Goal: Transaction & Acquisition: Subscribe to service/newsletter

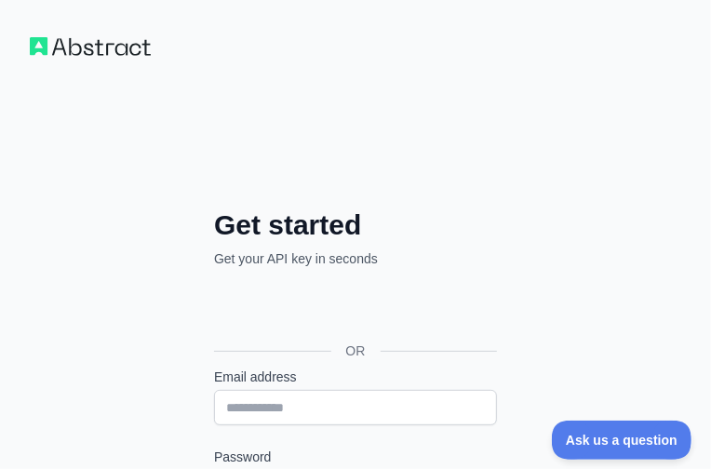
scroll to position [330, 0]
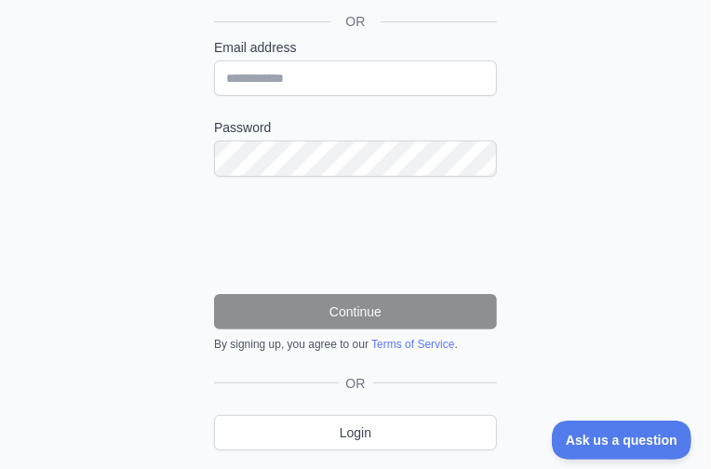
type input "**********"
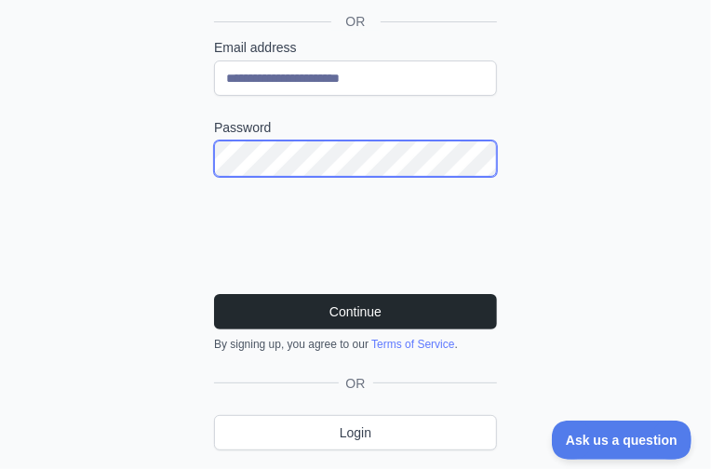
click at [214, 294] on button "Continue" at bounding box center [355, 311] width 283 height 35
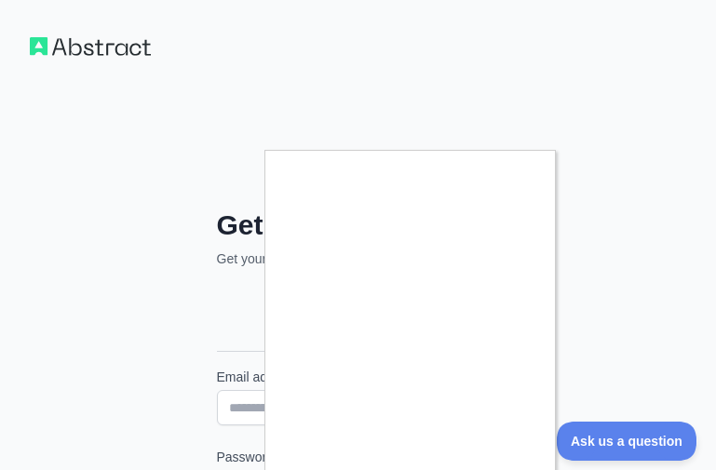
scroll to position [326, 0]
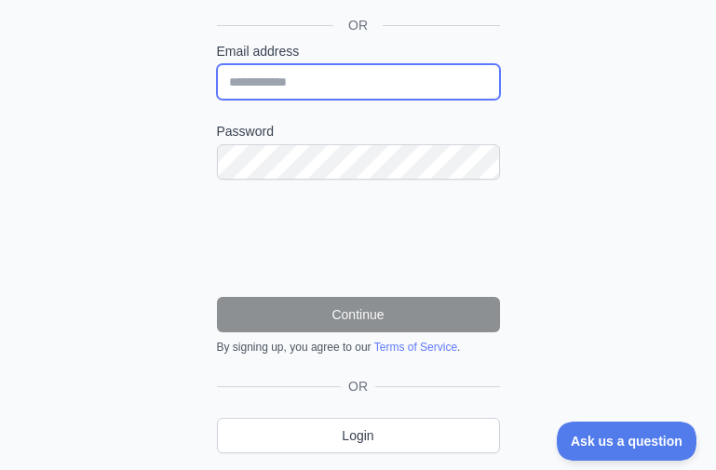
click at [323, 81] on input "Email address" at bounding box center [358, 81] width 283 height 35
paste input "**********"
type input "**********"
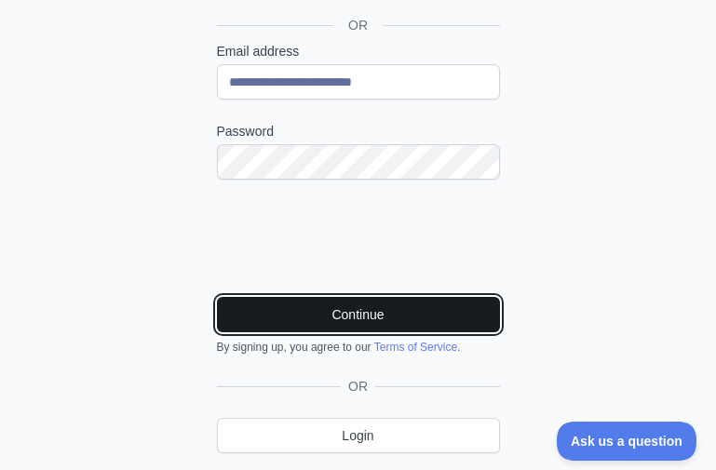
click at [338, 324] on button "Continue" at bounding box center [358, 314] width 283 height 35
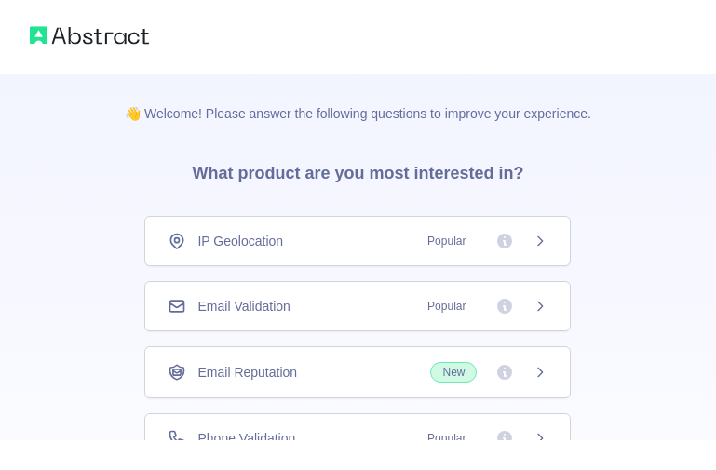
click at [390, 299] on div "Email Validation Popular" at bounding box center [358, 306] width 380 height 19
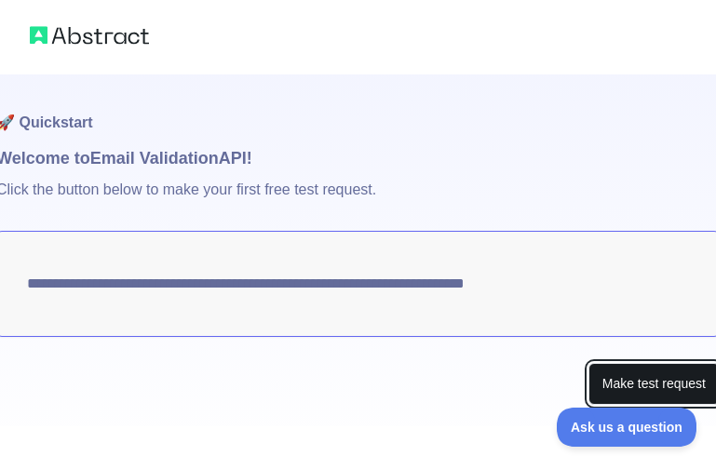
drag, startPoint x: 643, startPoint y: 389, endPoint x: 675, endPoint y: 375, distance: 34.6
click at [643, 389] on button "Make test request" at bounding box center [654, 384] width 131 height 42
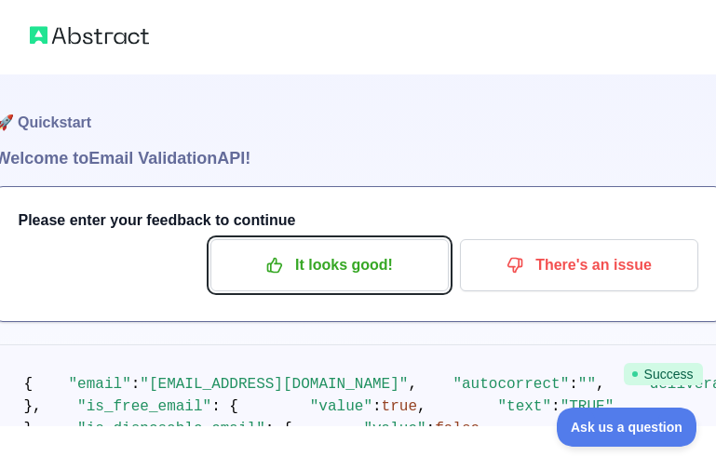
drag, startPoint x: 321, startPoint y: 260, endPoint x: 675, endPoint y: 99, distance: 388.8
click at [321, 260] on p "It looks good!" at bounding box center [329, 266] width 210 height 32
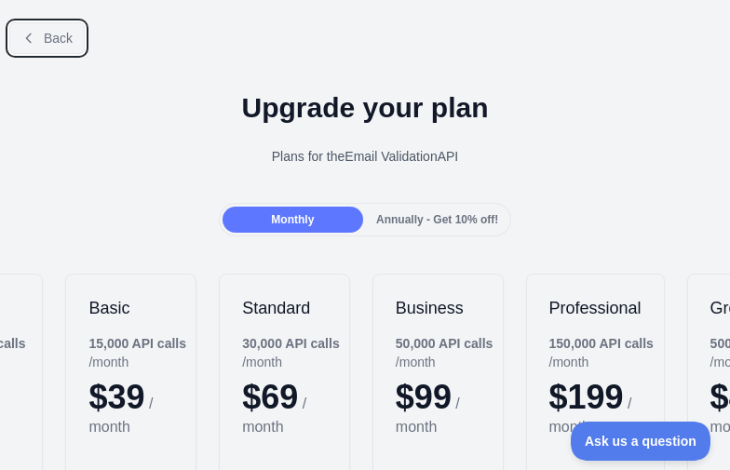
drag, startPoint x: 70, startPoint y: 32, endPoint x: 57, endPoint y: 38, distance: 14.6
click at [69, 32] on span "Back" at bounding box center [58, 38] width 29 height 15
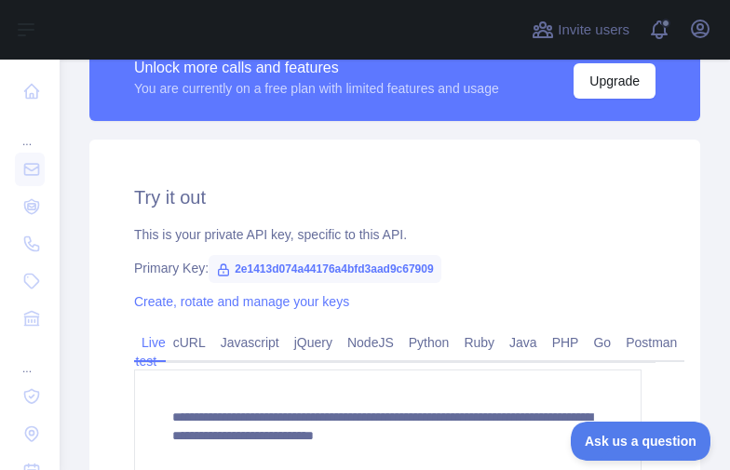
scroll to position [652, 0]
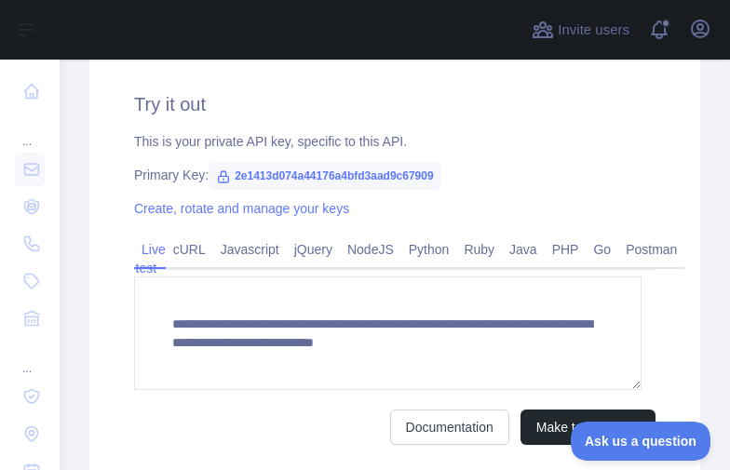
click at [365, 179] on span "2e1413d074a44176a4bfd3aad9c67909" at bounding box center [325, 176] width 233 height 28
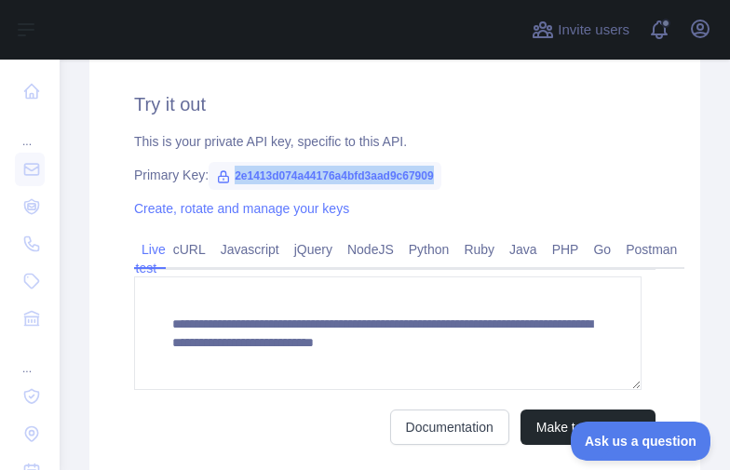
click at [365, 179] on span "2e1413d074a44176a4bfd3aad9c67909" at bounding box center [325, 176] width 233 height 28
copy span "2e1413d074a44176a4bfd3aad9c67909"
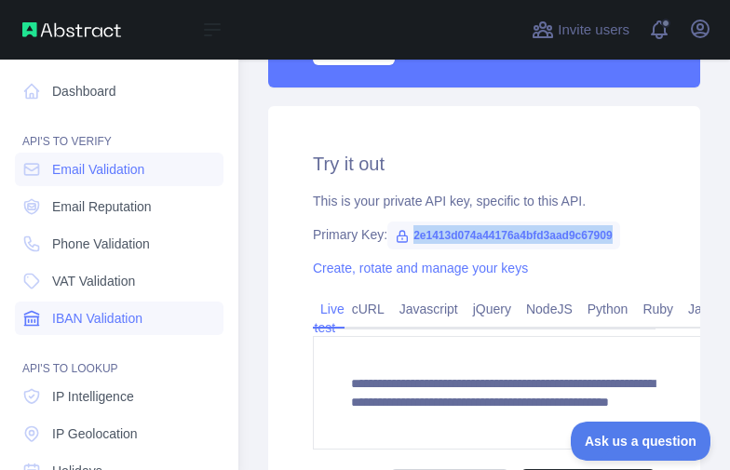
scroll to position [711, 0]
